Goal: Register for event/course

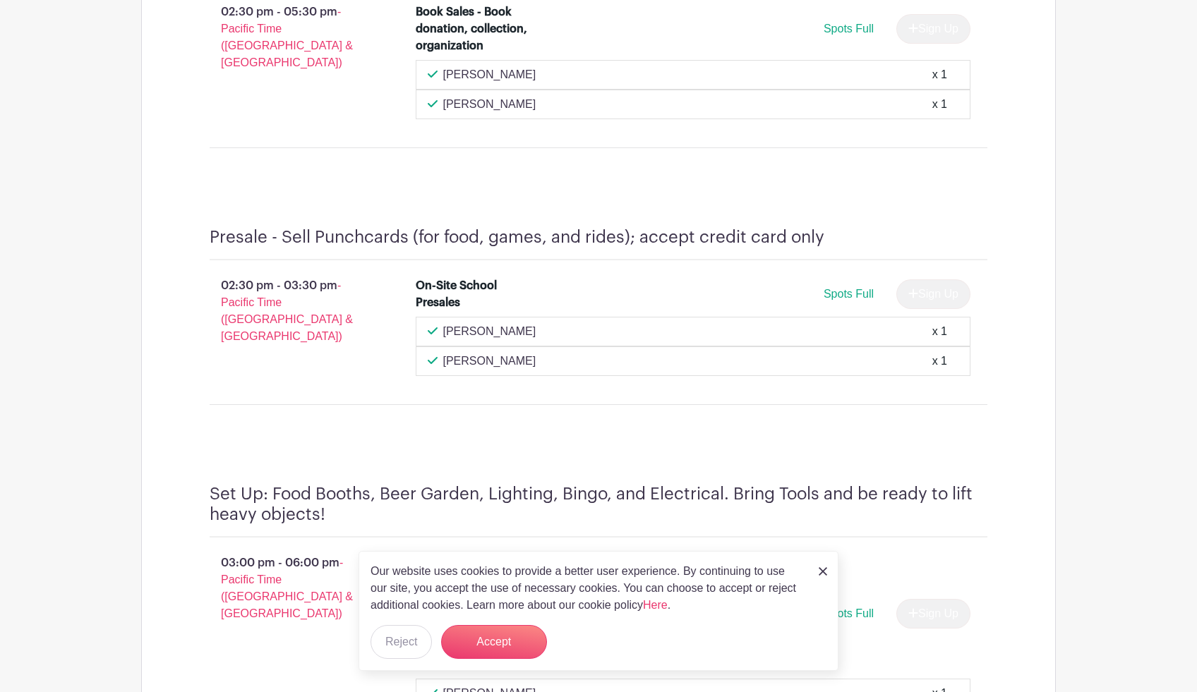
scroll to position [1092, 0]
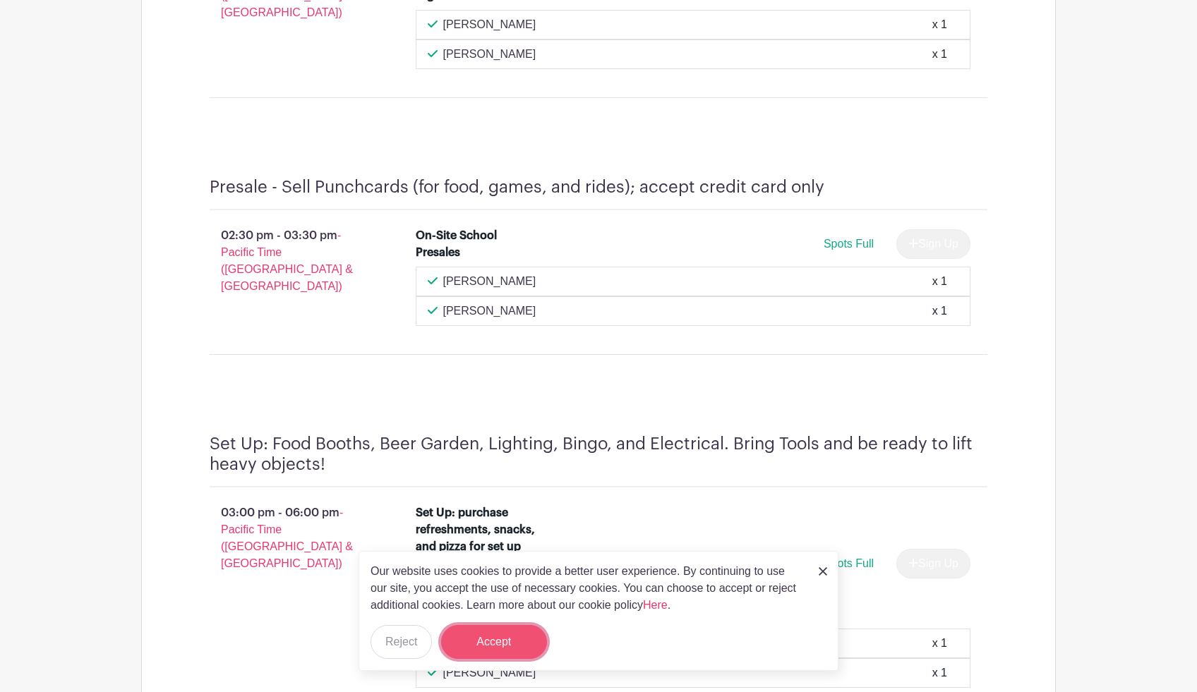
click at [481, 644] on button "Accept" at bounding box center [494, 642] width 106 height 34
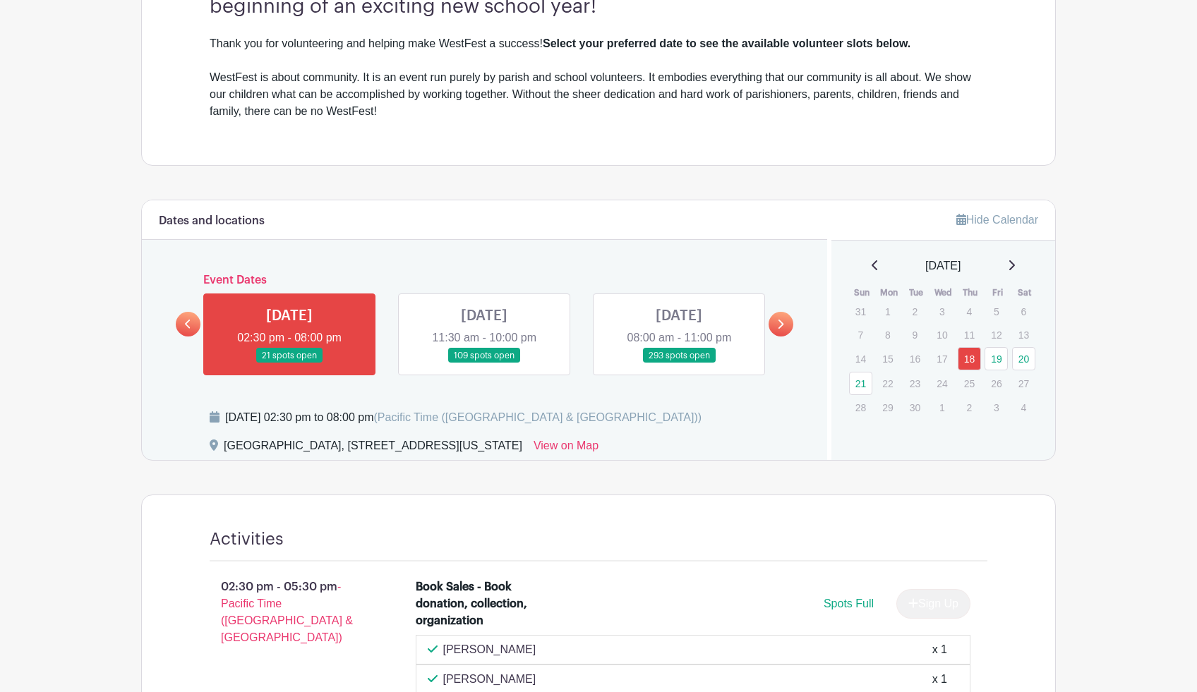
scroll to position [380, 0]
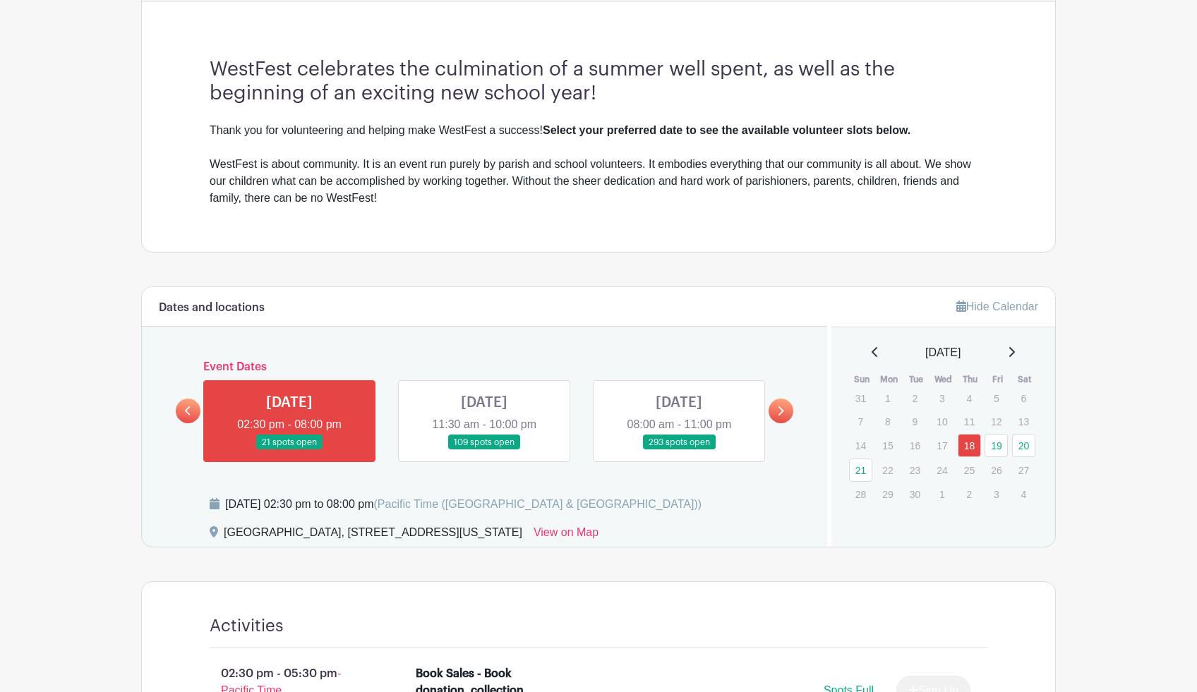
click at [484, 450] on link at bounding box center [484, 450] width 0 height 0
click at [998, 447] on link "19" at bounding box center [995, 445] width 23 height 23
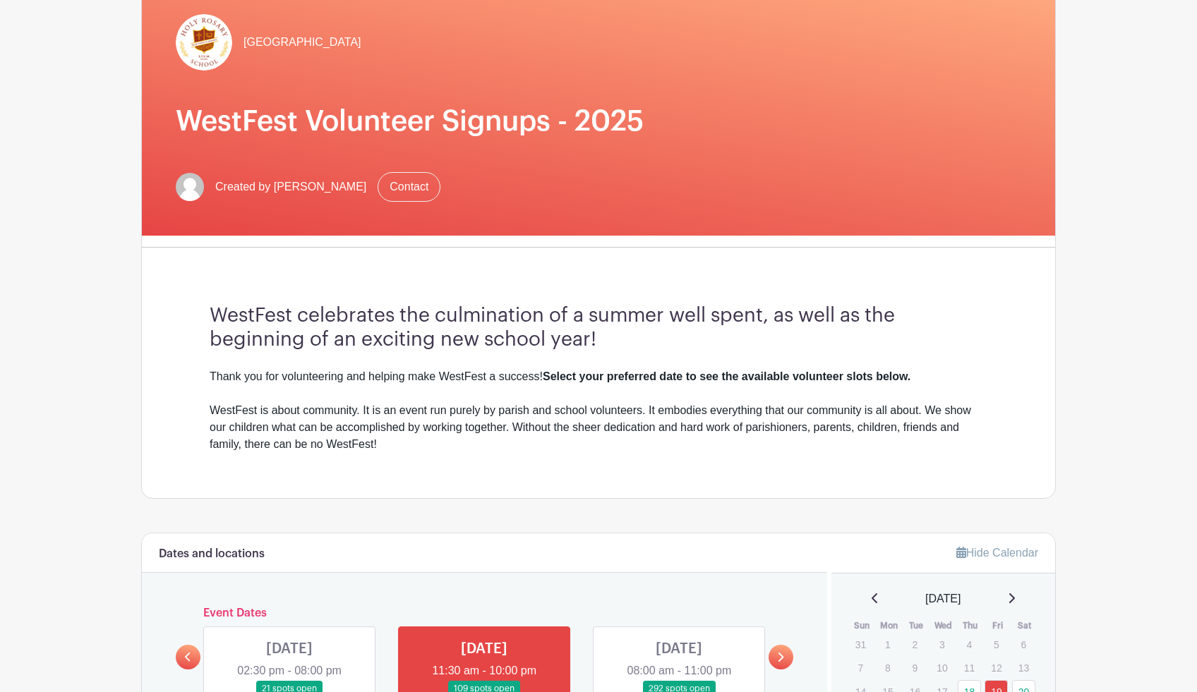
scroll to position [222, 0]
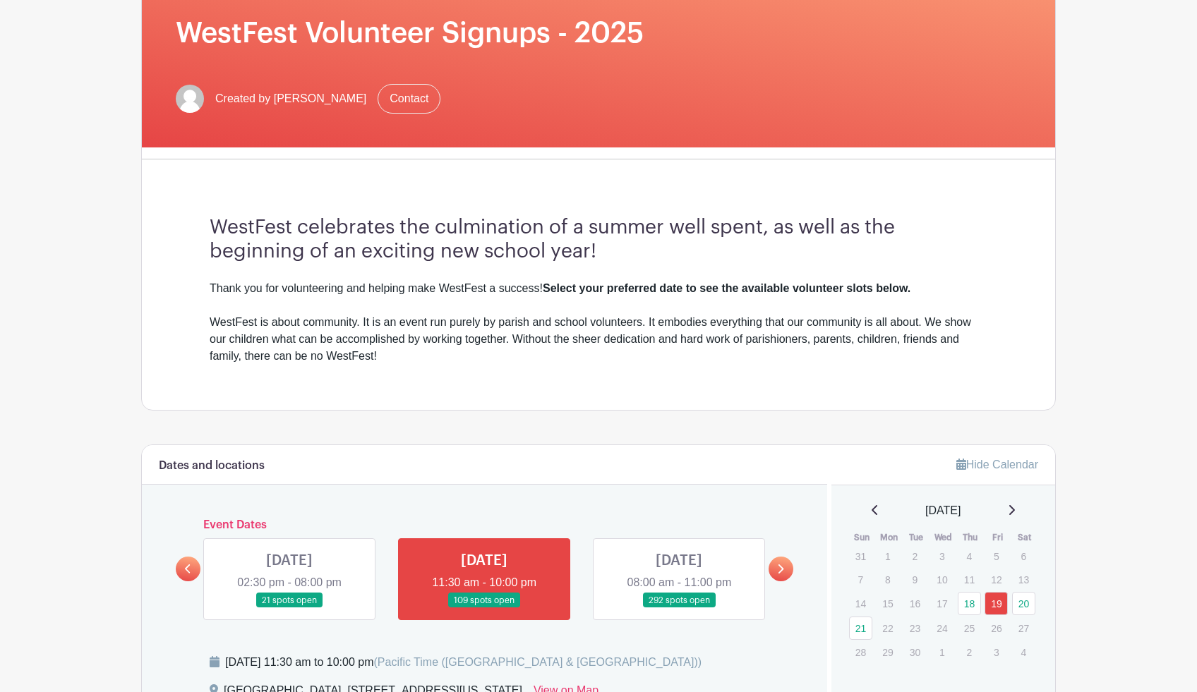
drag, startPoint x: 332, startPoint y: 576, endPoint x: 339, endPoint y: 569, distance: 9.5
click at [289, 608] on link at bounding box center [289, 608] width 0 height 0
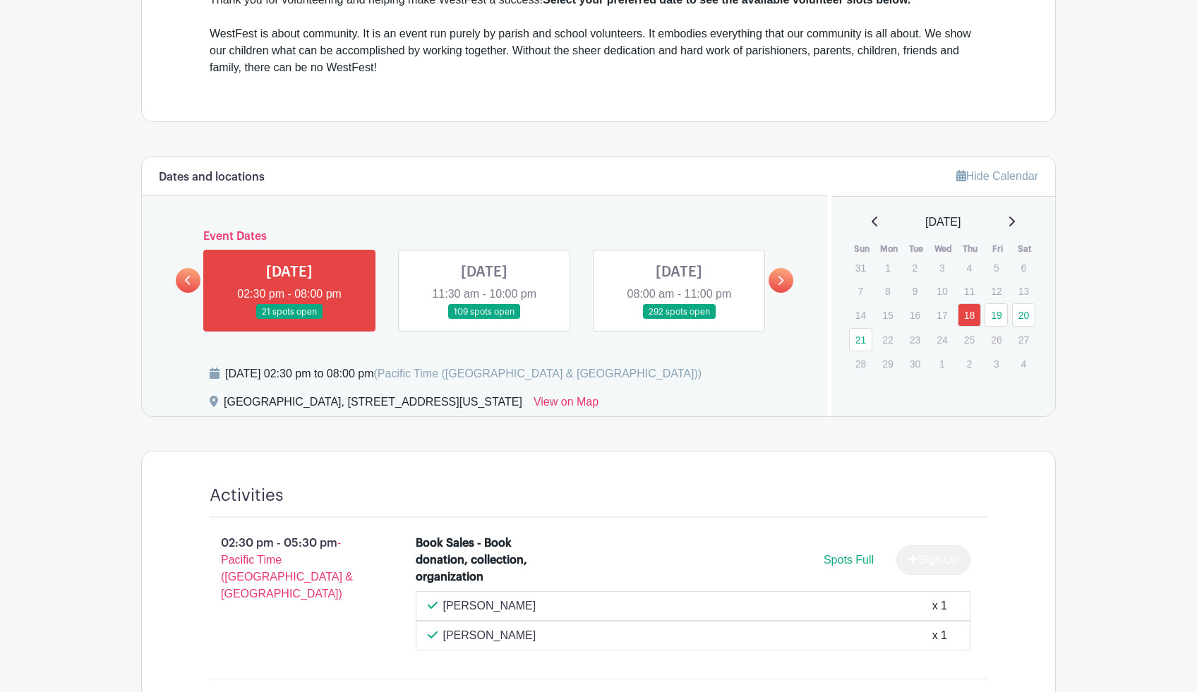
scroll to position [505, 0]
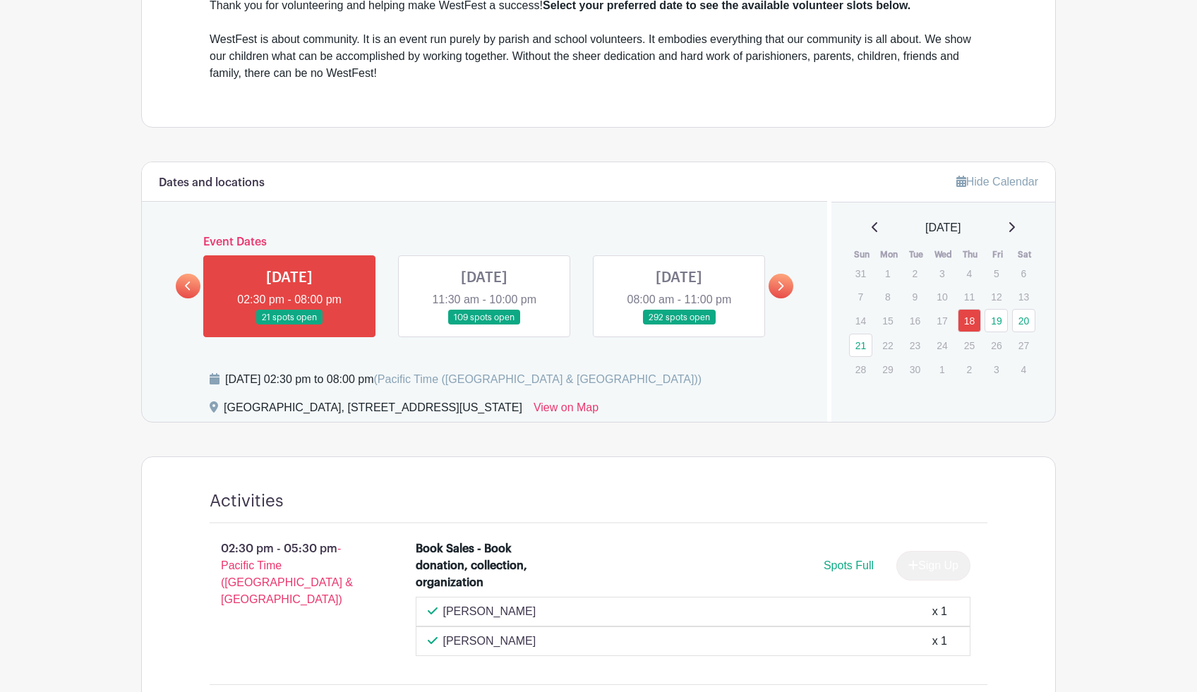
click at [484, 325] on link at bounding box center [484, 325] width 0 height 0
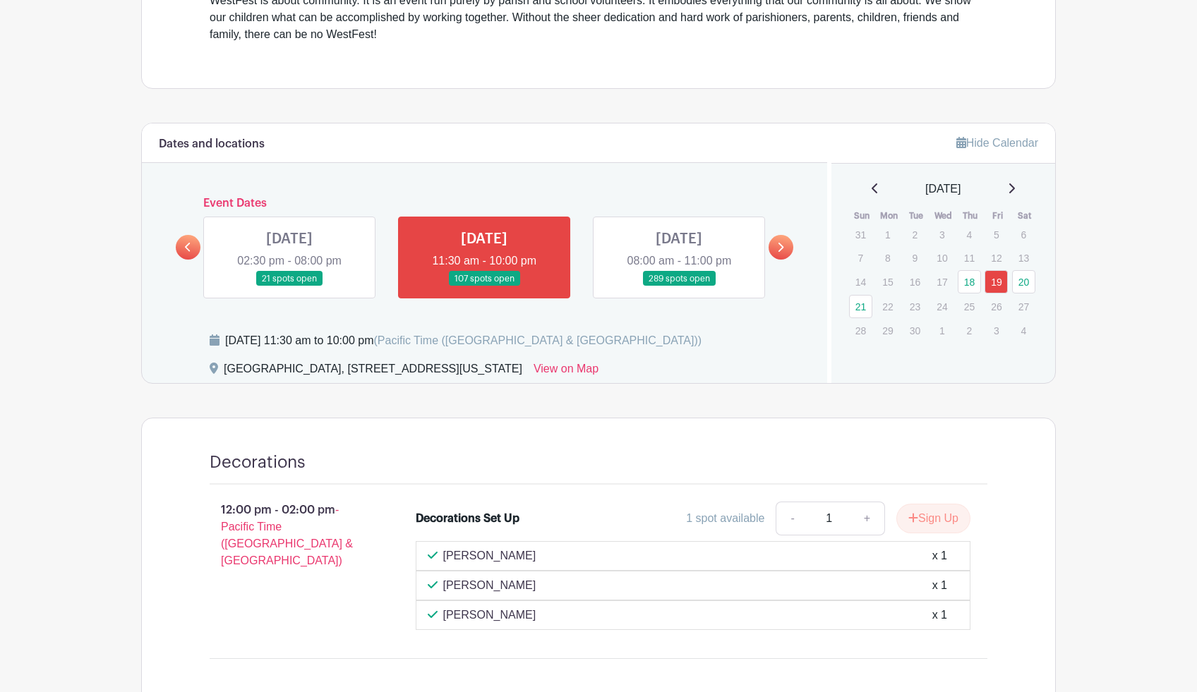
scroll to position [605, 0]
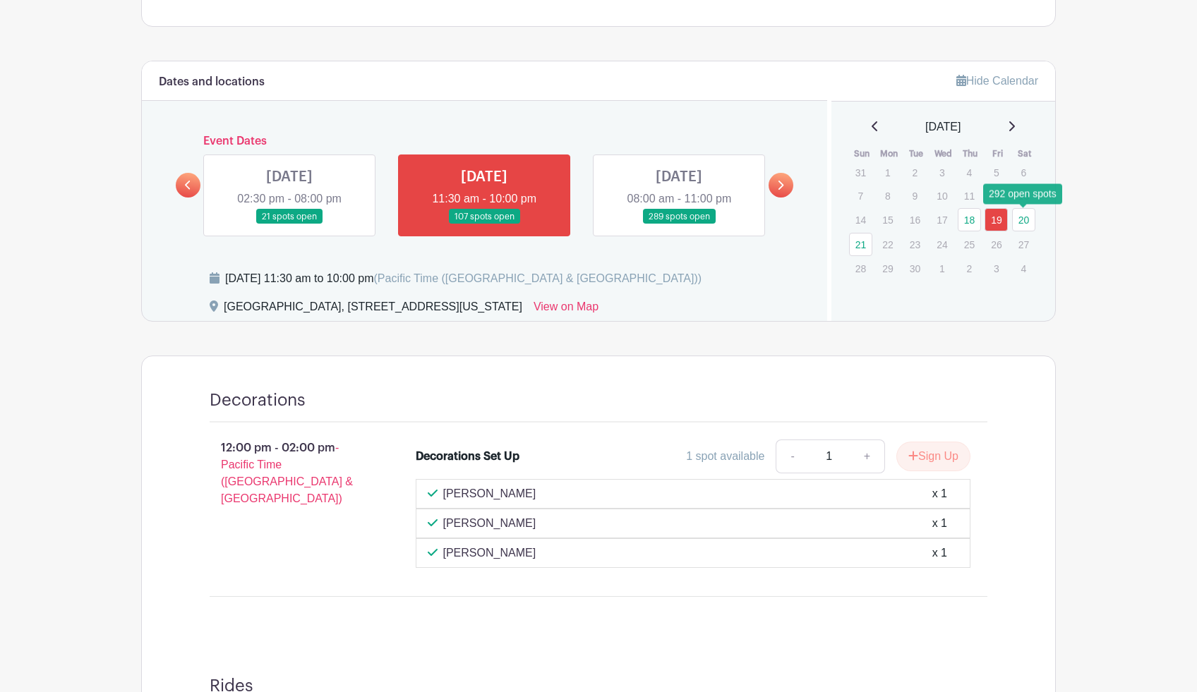
click at [1022, 222] on link "20" at bounding box center [1023, 219] width 23 height 23
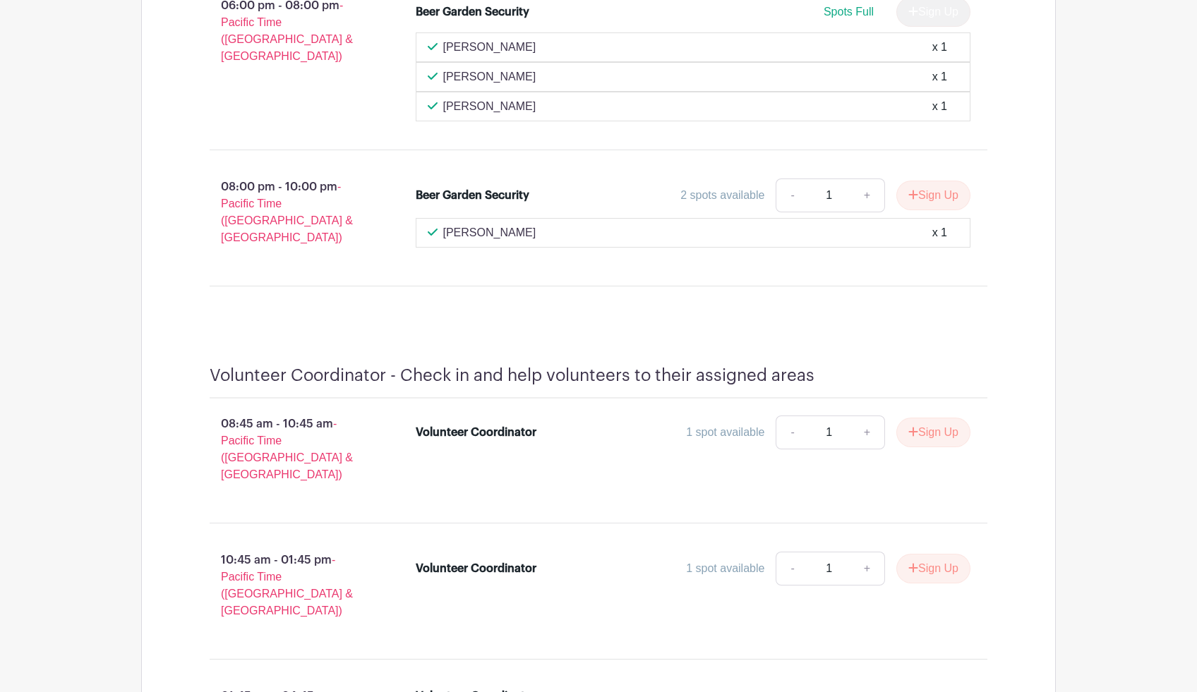
scroll to position [18940, 0]
